Goal: Complete application form

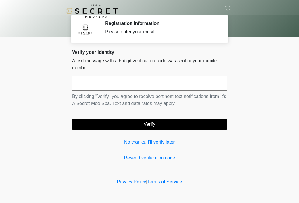
click at [145, 82] on input "text" at bounding box center [149, 83] width 155 height 15
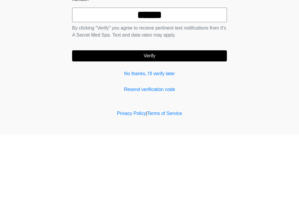
type input "******"
click at [182, 119] on button "Verify" at bounding box center [149, 124] width 155 height 11
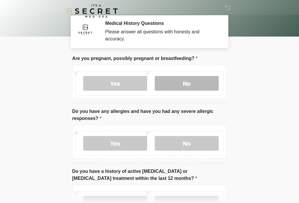
click at [195, 84] on label "No" at bounding box center [187, 83] width 64 height 15
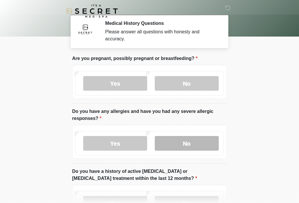
click at [197, 142] on label "No" at bounding box center [187, 143] width 64 height 15
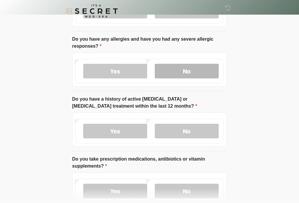
scroll to position [74, 0]
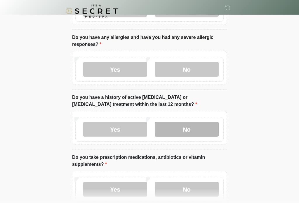
click at [205, 126] on label "No" at bounding box center [187, 129] width 64 height 15
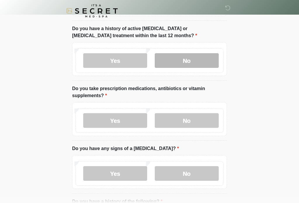
scroll to position [142, 0]
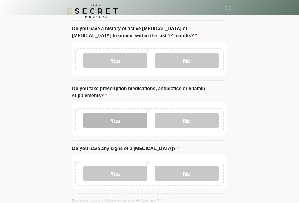
click at [122, 118] on label "Yes" at bounding box center [115, 120] width 64 height 15
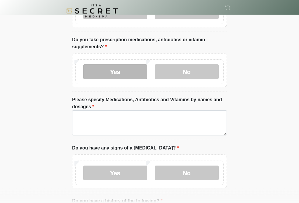
scroll to position [192, 0]
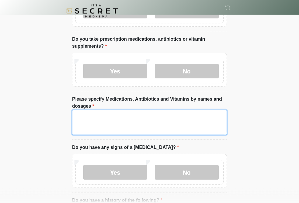
click at [138, 121] on textarea "Please specify Medications, Antibiotics and Vitamins by names and dosages" at bounding box center [149, 122] width 155 height 25
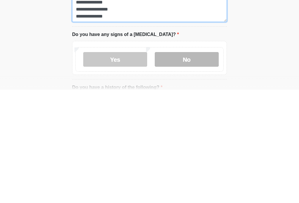
type textarea "**********"
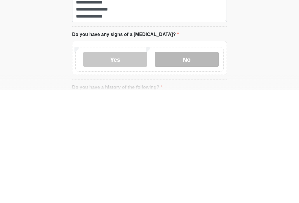
click at [200, 165] on label "No" at bounding box center [187, 172] width 64 height 15
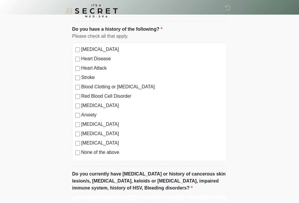
scroll to position [363, 0]
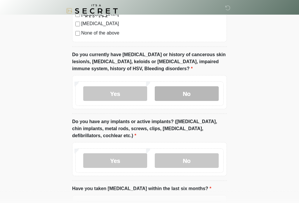
click at [206, 95] on label "No" at bounding box center [187, 93] width 64 height 15
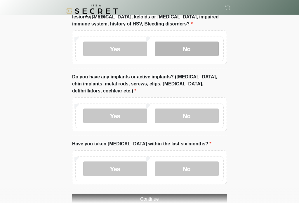
scroll to position [527, 0]
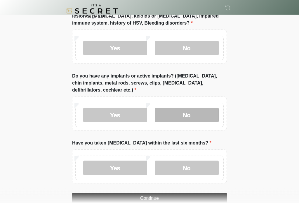
click at [201, 113] on label "No" at bounding box center [187, 115] width 64 height 15
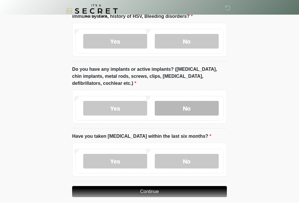
scroll to position [549, 0]
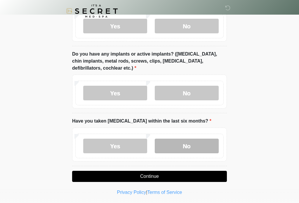
click at [199, 144] on label "No" at bounding box center [187, 145] width 64 height 15
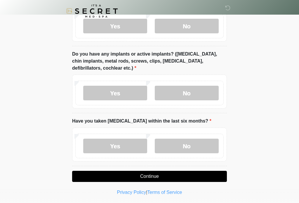
click at [183, 177] on button "Continue" at bounding box center [149, 176] width 155 height 11
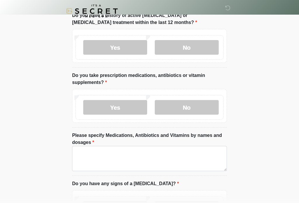
scroll to position [0, 0]
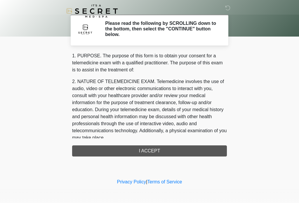
click at [155, 153] on div "1. PURPOSE. The purpose of this form is to obtain your consent for a telemedici…" at bounding box center [149, 104] width 155 height 104
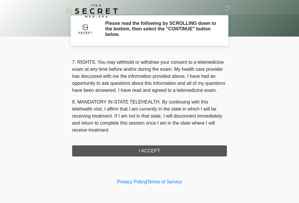
click at [155, 152] on button "I ACCEPT" at bounding box center [149, 150] width 155 height 11
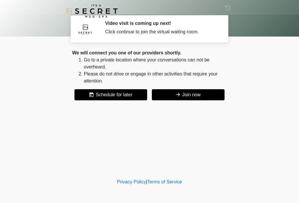
click at [199, 92] on button "Join now" at bounding box center [188, 94] width 73 height 11
click at [190, 97] on button "Join now" at bounding box center [188, 94] width 73 height 11
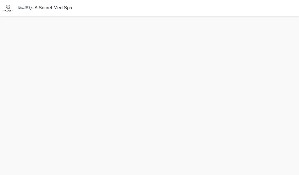
scroll to position [2, 0]
